Goal: Information Seeking & Learning: Learn about a topic

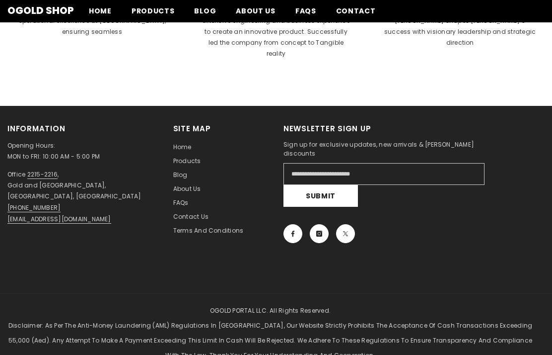
scroll to position [465, 0]
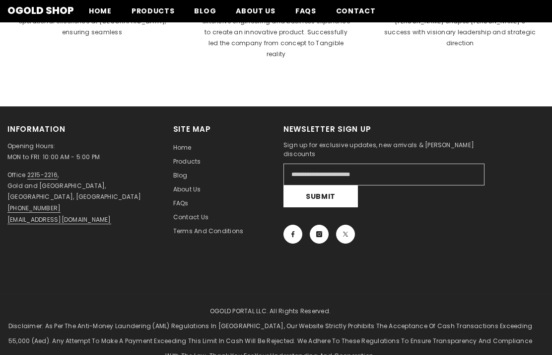
click at [188, 157] on span "Products" at bounding box center [187, 161] width 28 height 8
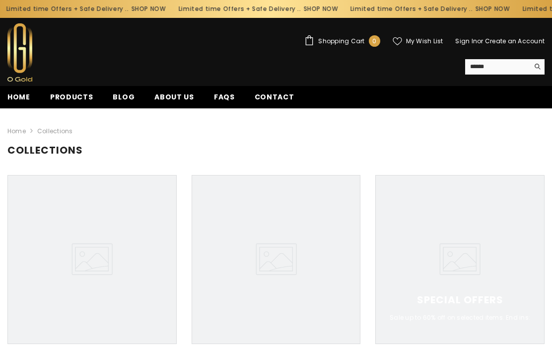
click at [78, 93] on span "Products" at bounding box center [71, 97] width 43 height 10
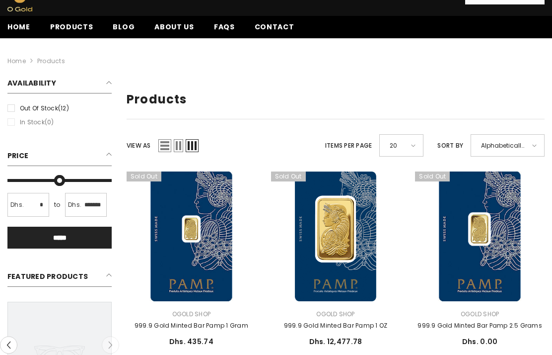
scroll to position [70, 0]
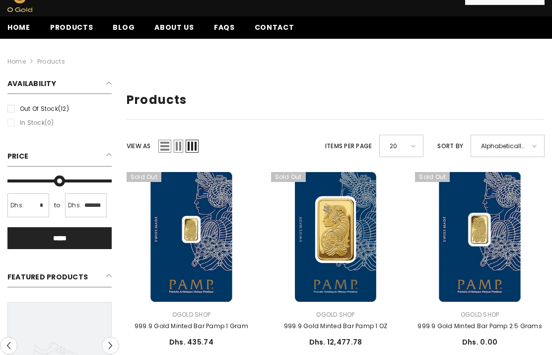
click at [424, 144] on div "20" at bounding box center [401, 146] width 44 height 22
click at [453, 98] on h1 "Products" at bounding box center [336, 100] width 418 height 14
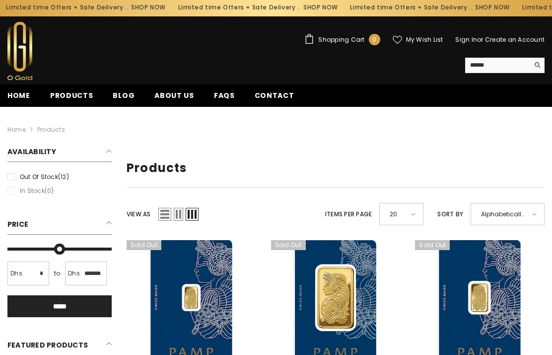
scroll to position [0, 0]
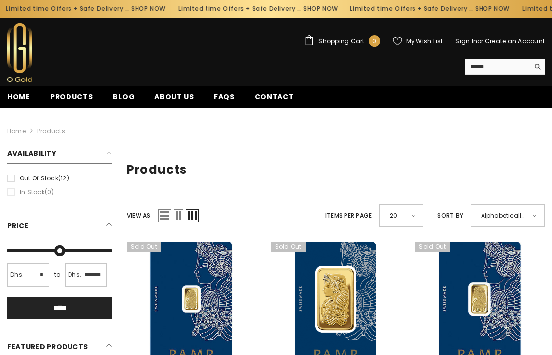
click at [20, 97] on span "Home" at bounding box center [18, 97] width 23 height 10
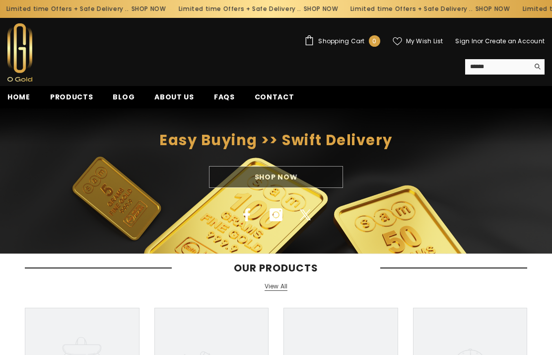
click at [123, 100] on span "Blog" at bounding box center [124, 97] width 22 height 10
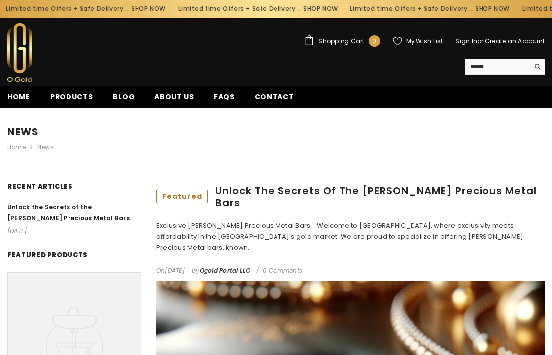
click at [119, 98] on span "Blog" at bounding box center [124, 97] width 22 height 10
click at [222, 93] on span "FAQs" at bounding box center [224, 97] width 21 height 10
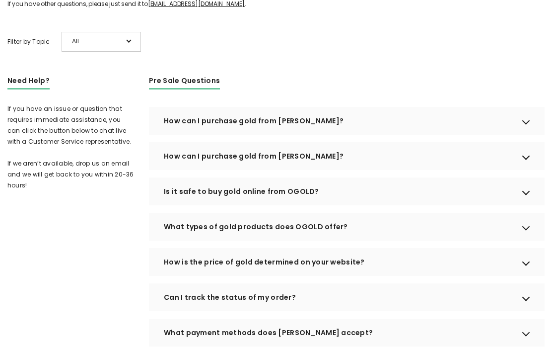
scroll to position [179, 0]
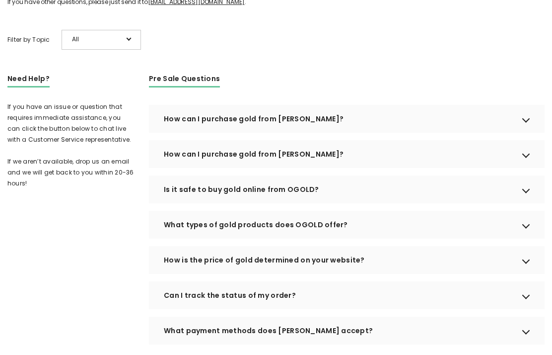
click at [526, 133] on div "How can I purchase gold from [PERSON_NAME]?" at bounding box center [347, 119] width 396 height 28
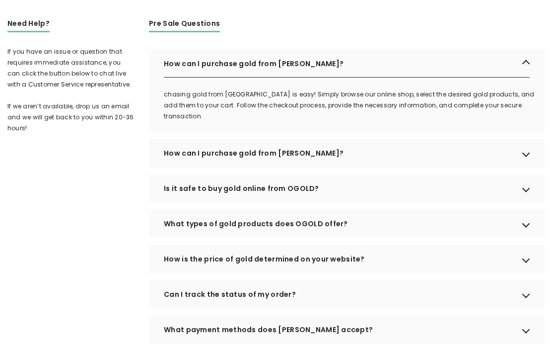
click at [527, 203] on div "Is it safe to buy gold online from OGOLD?" at bounding box center [347, 189] width 396 height 28
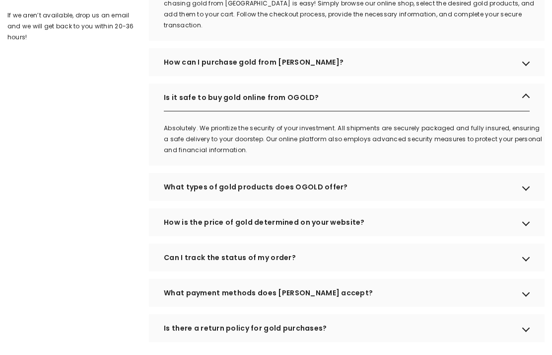
click at [523, 199] on div "What types of gold products does OGOLD offer?" at bounding box center [347, 187] width 396 height 28
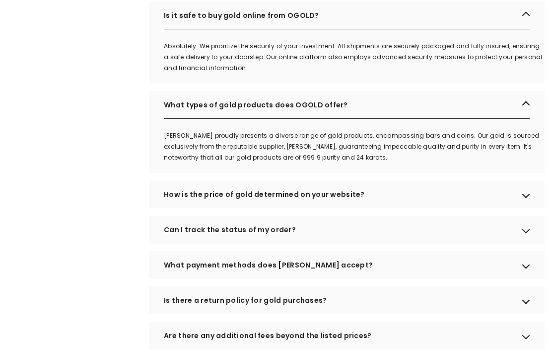
scroll to position [408, 0]
click at [521, 208] on div "How is the price of gold determined on your website?" at bounding box center [347, 194] width 396 height 28
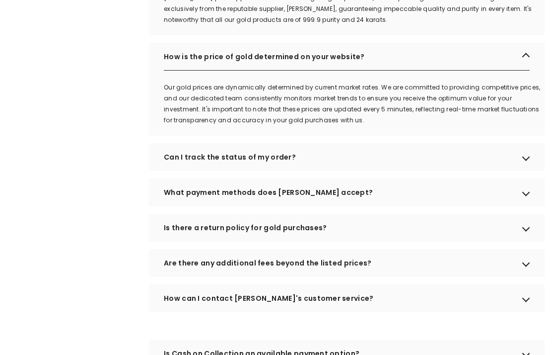
scroll to position [545, 0]
click at [526, 171] on div "Can I track the status of my order?" at bounding box center [347, 157] width 396 height 28
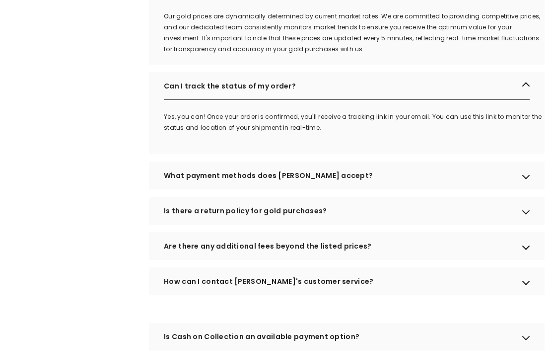
scroll to position [615, 0]
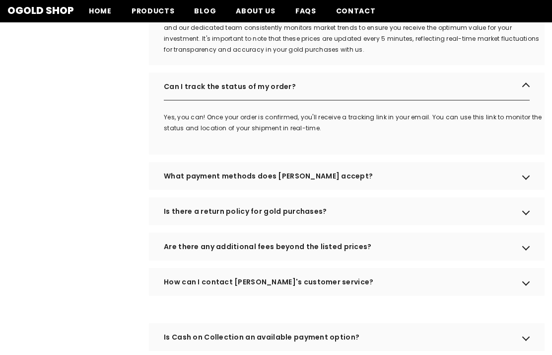
click at [523, 190] on div "What payment methods does OGOLD accept?" at bounding box center [347, 176] width 396 height 28
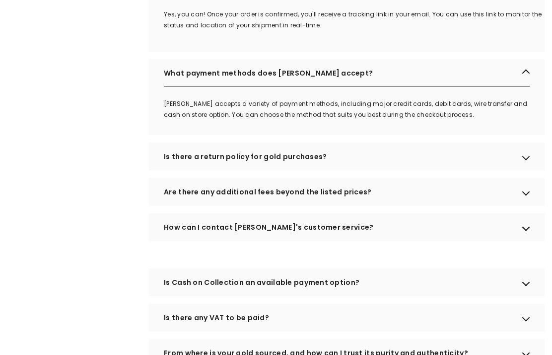
scroll to position [718, 0]
click at [526, 168] on div "Is there a return policy for gold purchases?" at bounding box center [347, 157] width 396 height 28
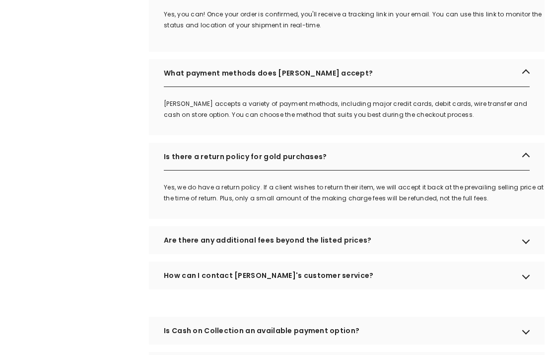
click at [519, 254] on div "Are there any additional fees beyond the listed prices?" at bounding box center [347, 240] width 396 height 28
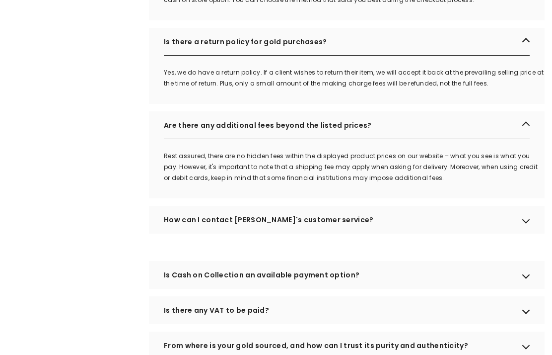
scroll to position [835, 0]
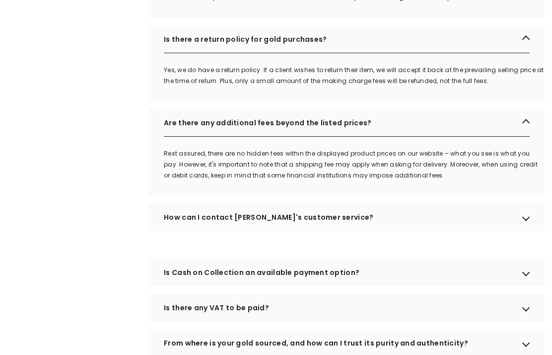
click at [527, 230] on div "How can I contact OGOLD's customer service?" at bounding box center [347, 217] width 396 height 28
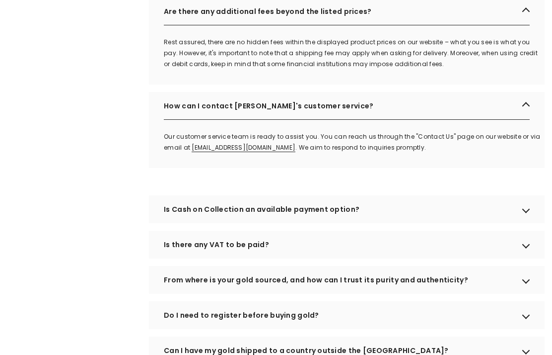
click at [532, 223] on div "Is Cash on Collection an available payment option?" at bounding box center [347, 210] width 396 height 28
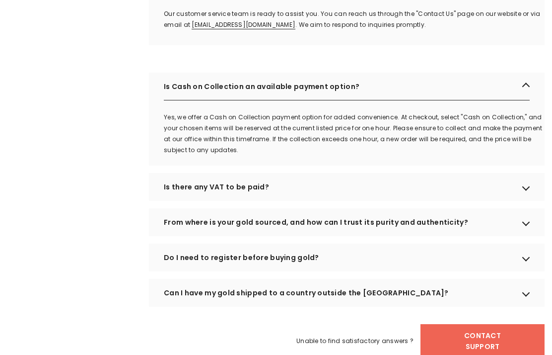
scroll to position [1070, 0]
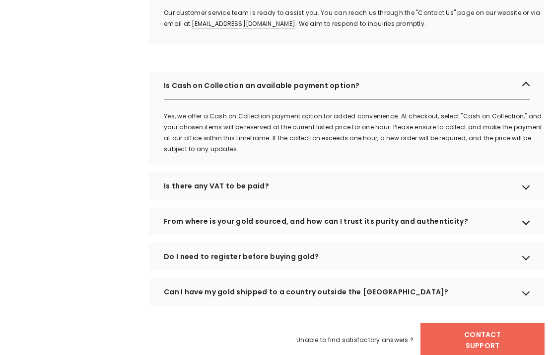
click at [531, 200] on div "Is there any VAT to be paid?" at bounding box center [347, 186] width 396 height 28
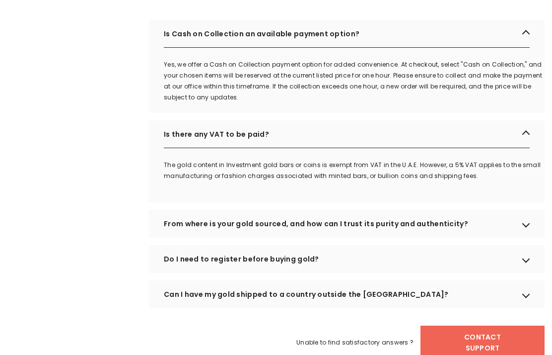
click at [529, 233] on div "From where is your gold sourced, and how can I trust its purity and authenticit…" at bounding box center [347, 224] width 396 height 28
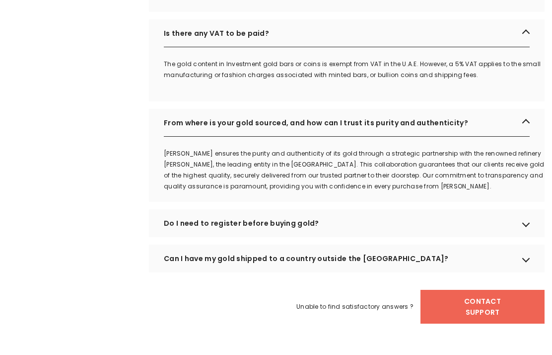
scroll to position [1224, 0]
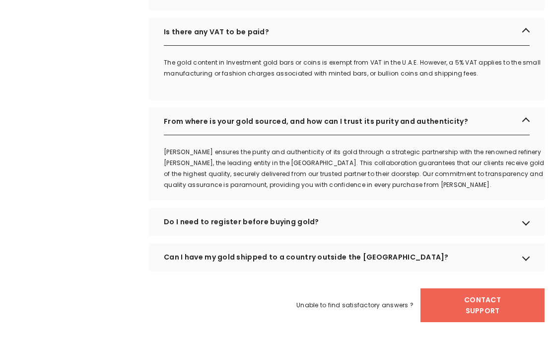
click at [531, 233] on div "Do I need to register before buying gold?" at bounding box center [347, 222] width 396 height 28
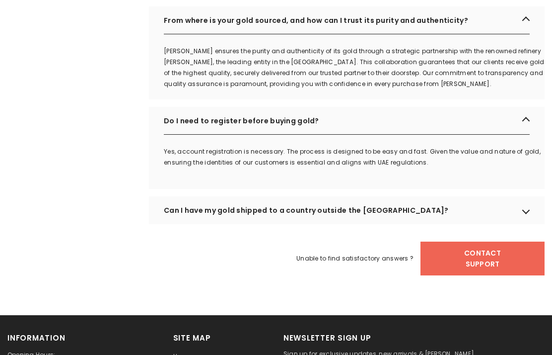
scroll to position [1325, 0]
click at [529, 224] on div "Can I have my gold shipped to a country outside the UAE?" at bounding box center [347, 210] width 396 height 28
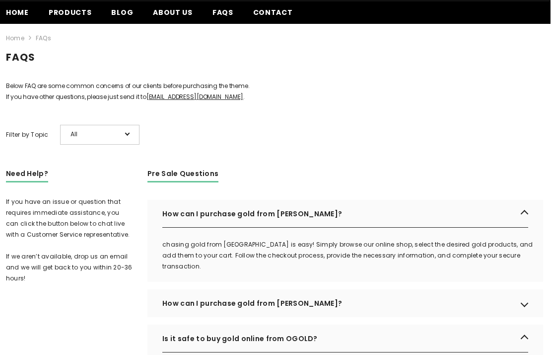
scroll to position [68, 0]
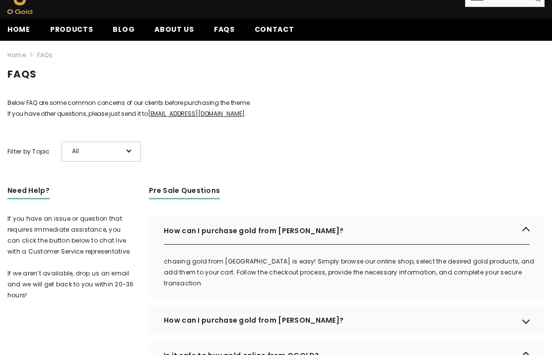
click at [18, 28] on span "Home" at bounding box center [18, 29] width 23 height 10
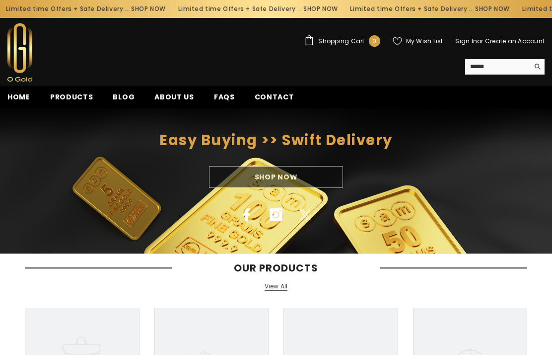
click at [83, 92] on span "Products" at bounding box center [71, 97] width 43 height 10
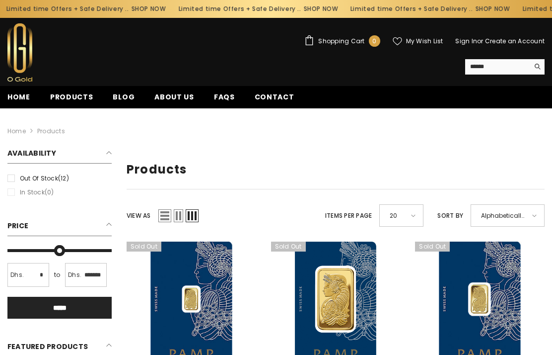
click at [164, 97] on span "About us" at bounding box center [174, 97] width 40 height 10
